Goal: Information Seeking & Learning: Learn about a topic

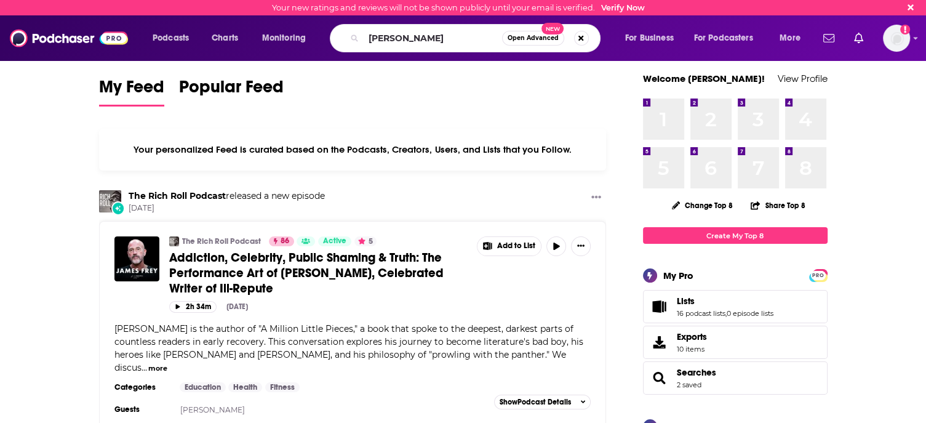
type input "[PERSON_NAME]"
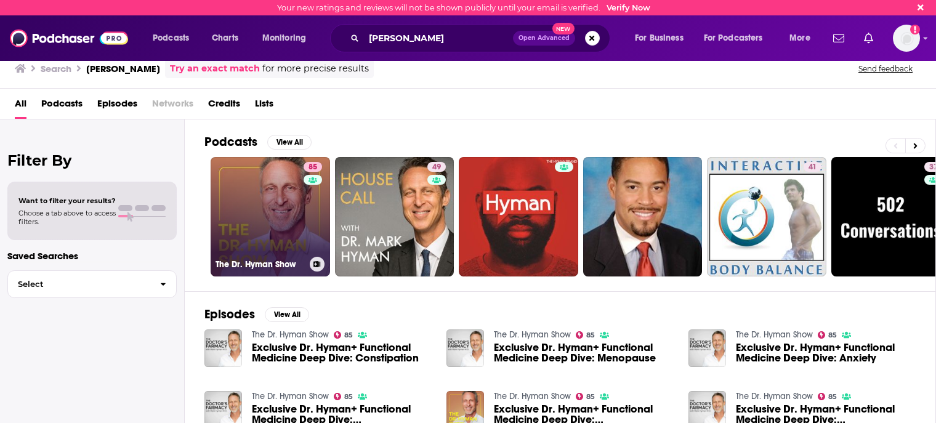
click at [270, 214] on link "85 The [PERSON_NAME] Show" at bounding box center [270, 216] width 119 height 119
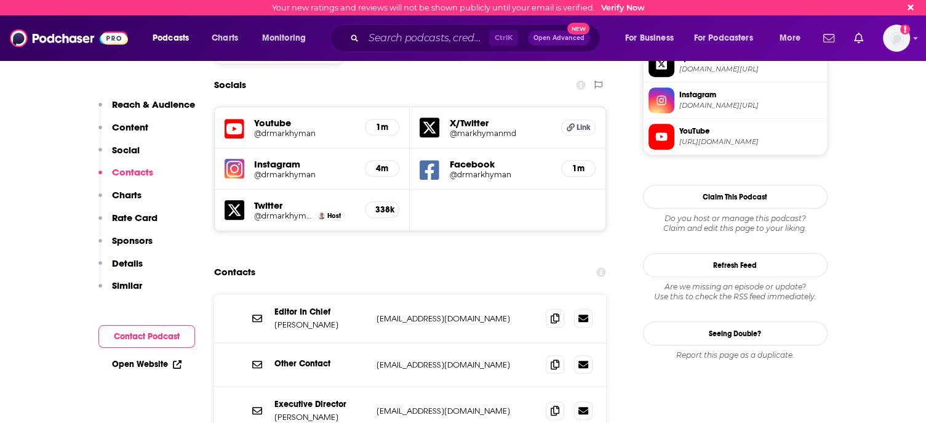
scroll to position [1169, 0]
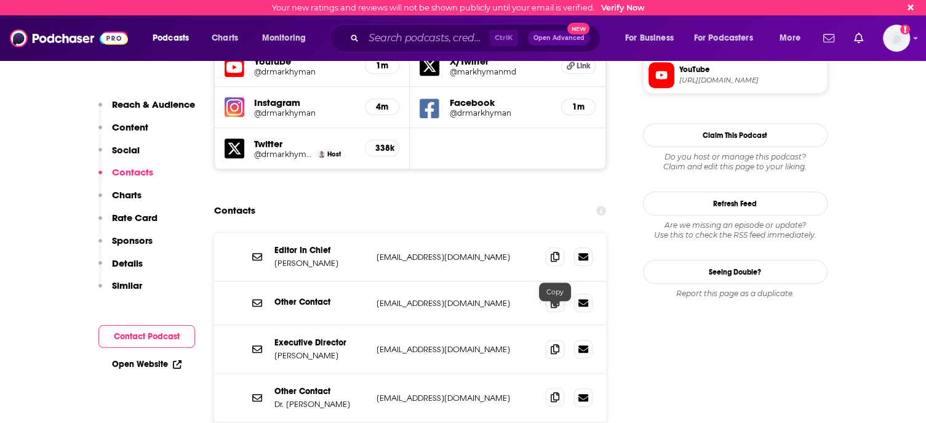
click at [557, 392] on icon at bounding box center [555, 397] width 9 height 10
